Goal: Check status: Check status

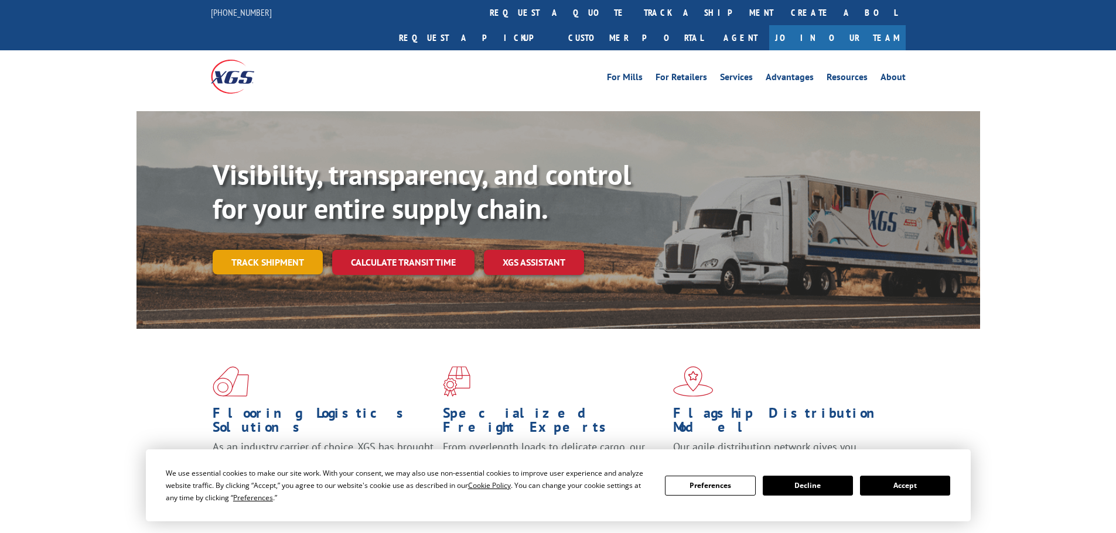
click at [292, 250] on link "Track shipment" at bounding box center [268, 262] width 110 height 25
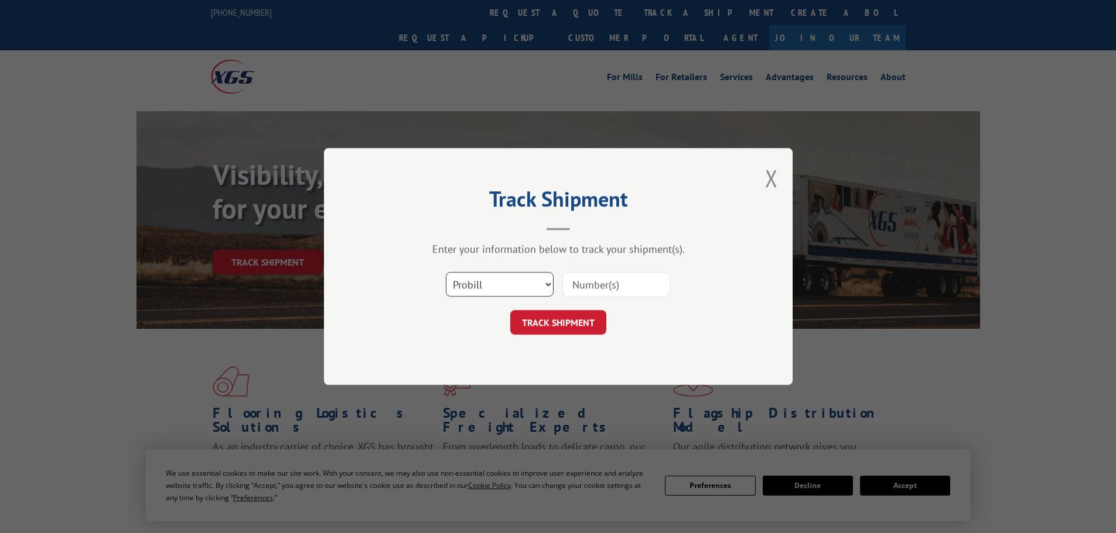
click at [509, 282] on select "Select category... Probill BOL PO" at bounding box center [500, 284] width 108 height 25
select select "po"
click at [446, 272] on select "Select category... Probill BOL PO" at bounding box center [500, 284] width 108 height 25
click at [611, 278] on input at bounding box center [616, 284] width 108 height 25
paste input "297624119"
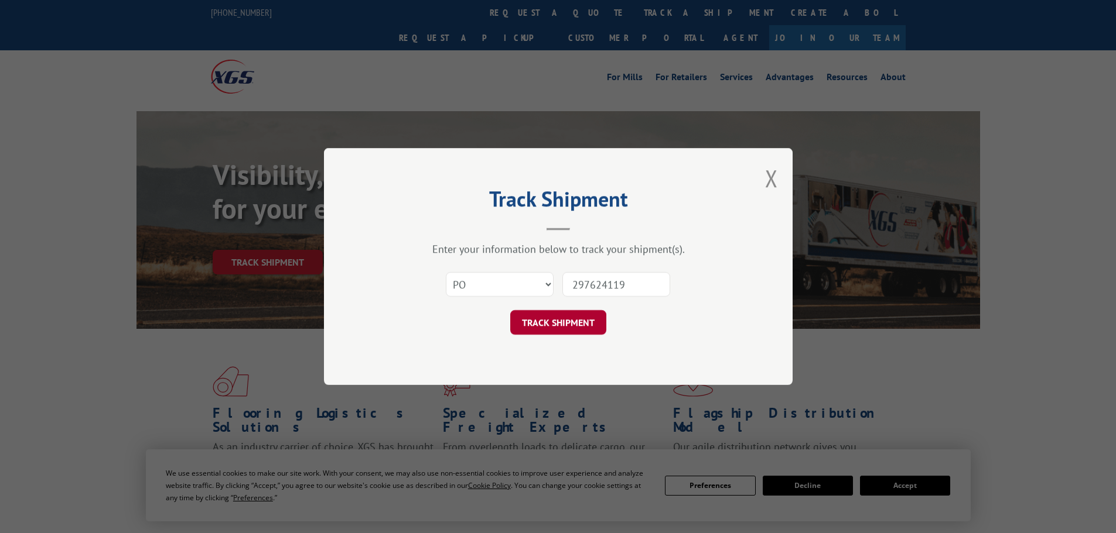
type input "297624119"
click at [579, 317] on button "TRACK SHIPMENT" at bounding box center [558, 322] width 96 height 25
